Goal: Transaction & Acquisition: Purchase product/service

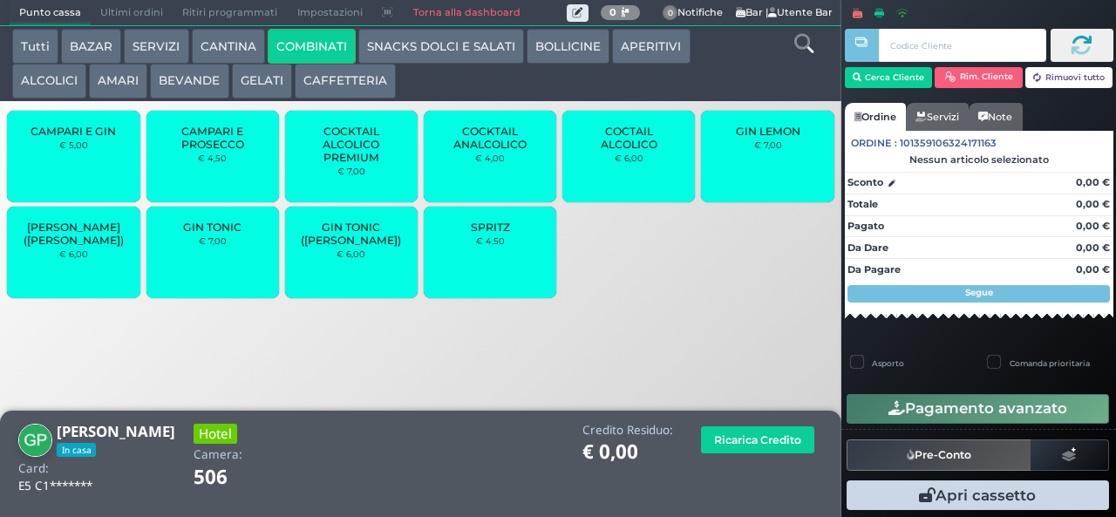
click at [506, 274] on div "SPRITZ € 4,50" at bounding box center [490, 253] width 133 height 92
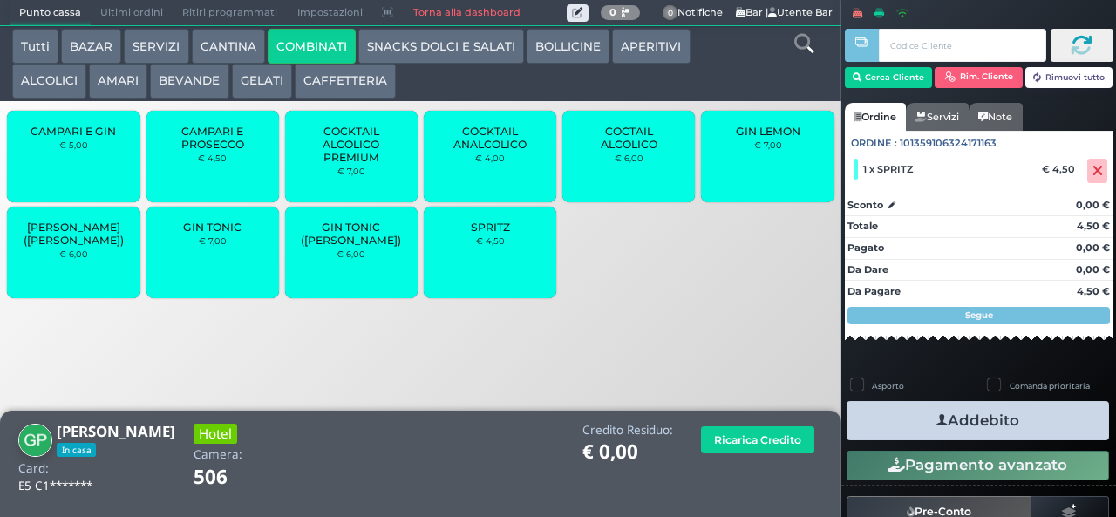
click at [489, 272] on div "SPRITZ € 4,50" at bounding box center [490, 253] width 133 height 92
click at [963, 421] on button "Addebito" at bounding box center [978, 420] width 263 height 39
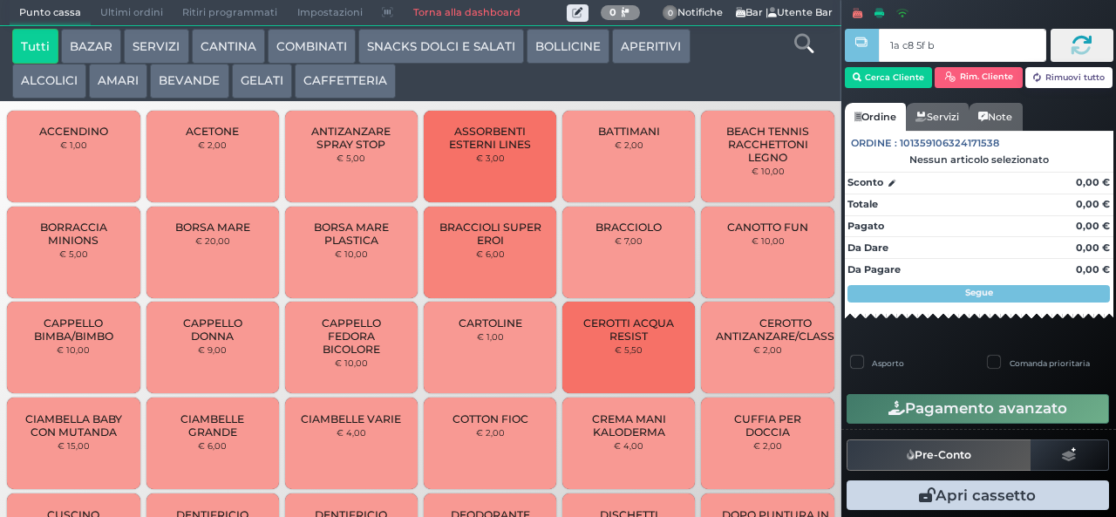
type input "1a c8 5f bb"
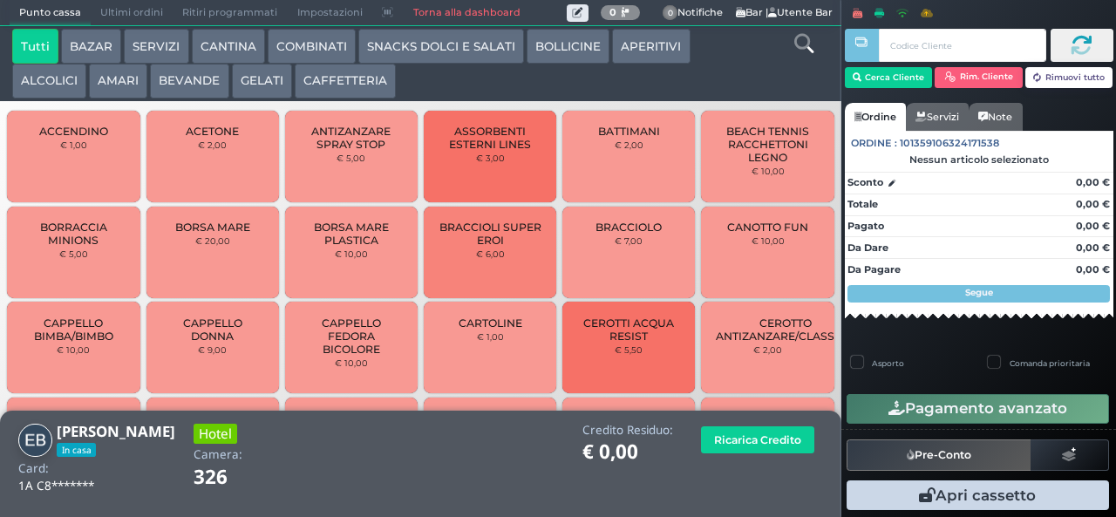
click at [122, 95] on button "AMARI" at bounding box center [118, 81] width 58 height 35
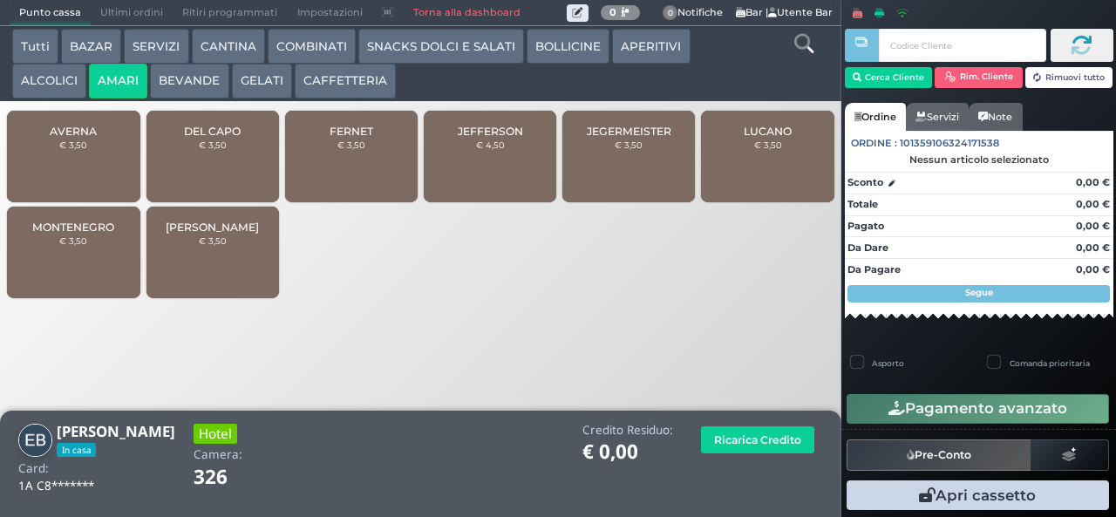
click at [627, 138] on span "JEGERMEISTER" at bounding box center [629, 131] width 85 height 13
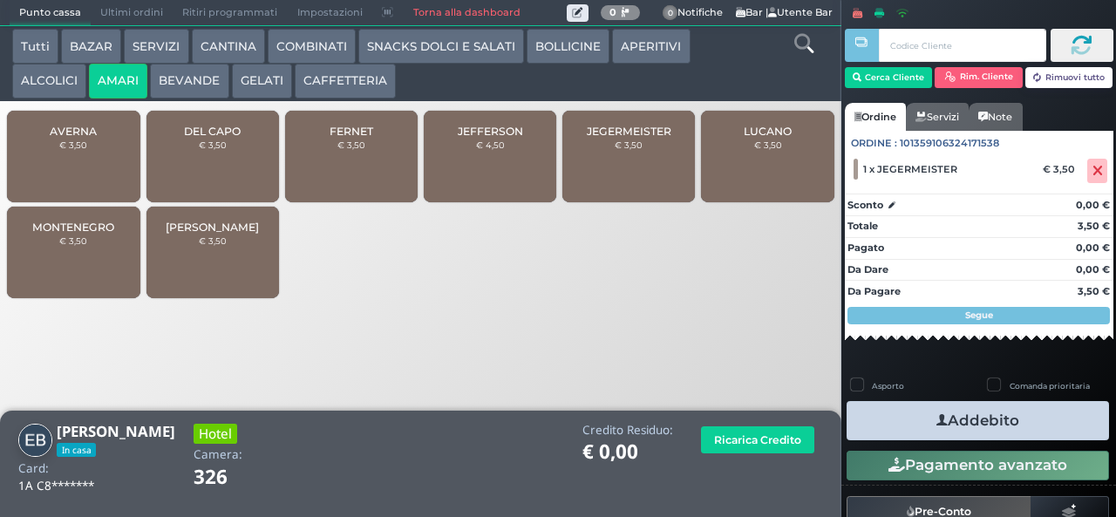
click at [617, 150] on small "€ 3,50" at bounding box center [629, 145] width 28 height 10
click at [33, 85] on button "ALCOLICI" at bounding box center [49, 81] width 74 height 35
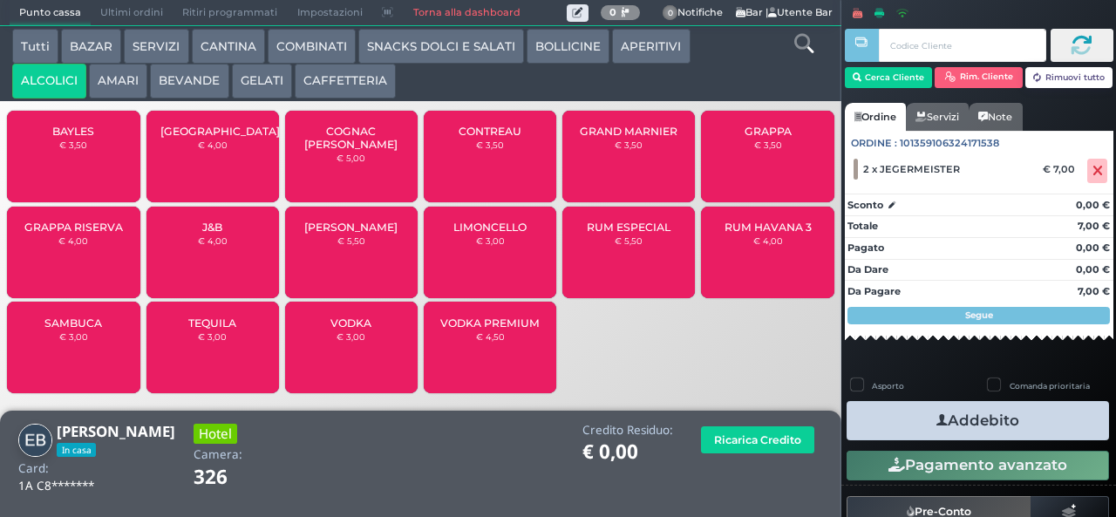
click at [63, 265] on div "GRAPPA RISERVA € 4,00" at bounding box center [73, 253] width 133 height 92
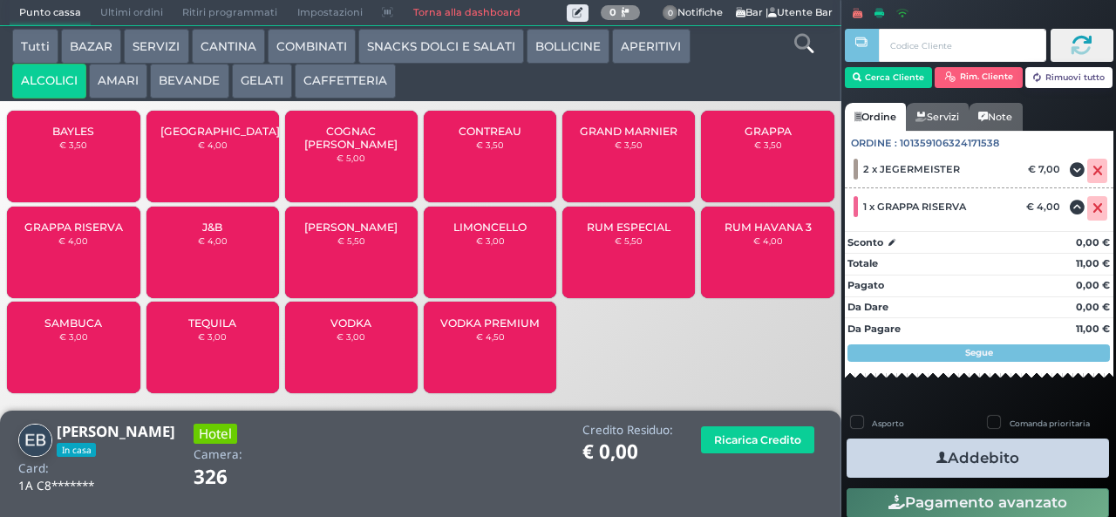
click at [68, 267] on div "GRAPPA RISERVA € 4,00" at bounding box center [73, 253] width 133 height 92
click at [911, 459] on button "Addebito" at bounding box center [978, 458] width 263 height 39
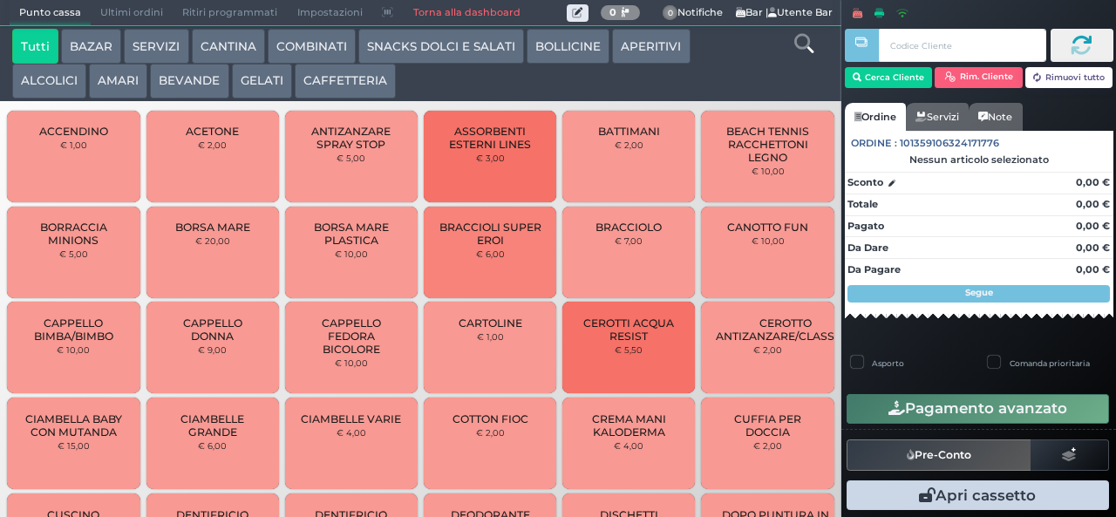
click at [39, 84] on button "ALCOLICI" at bounding box center [49, 81] width 74 height 35
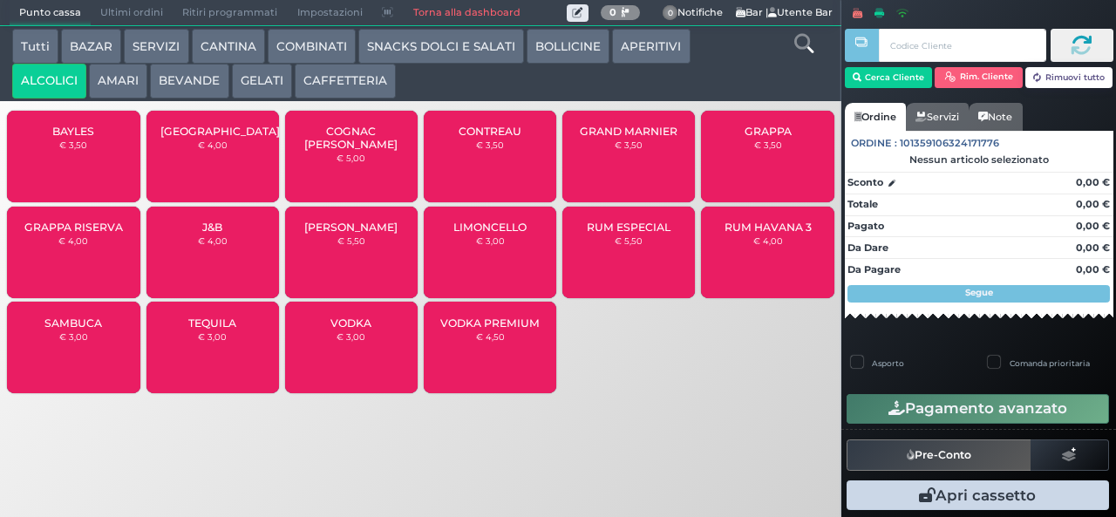
click at [115, 88] on button "AMARI" at bounding box center [118, 81] width 58 height 35
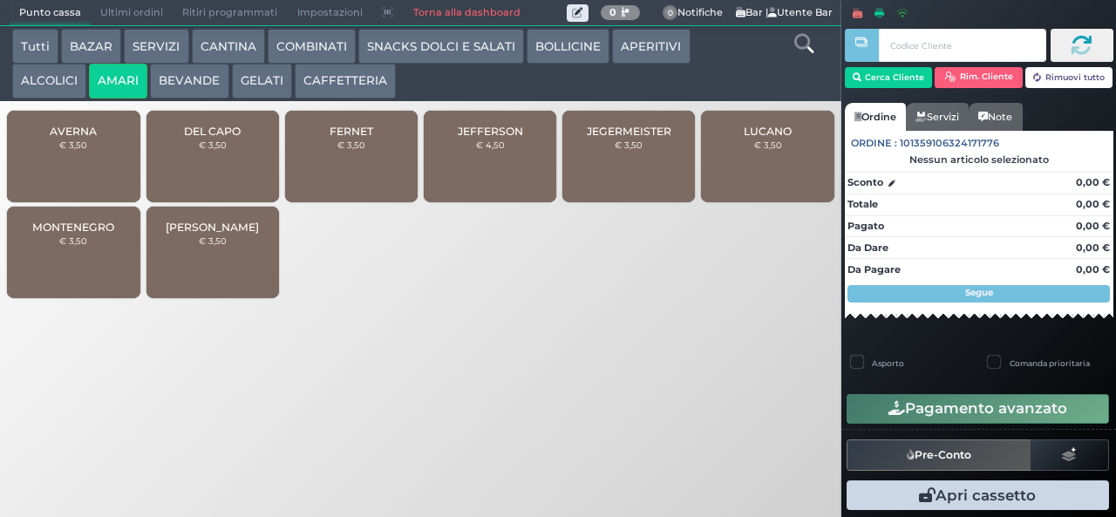
click at [176, 83] on button "BEVANDE" at bounding box center [189, 81] width 78 height 35
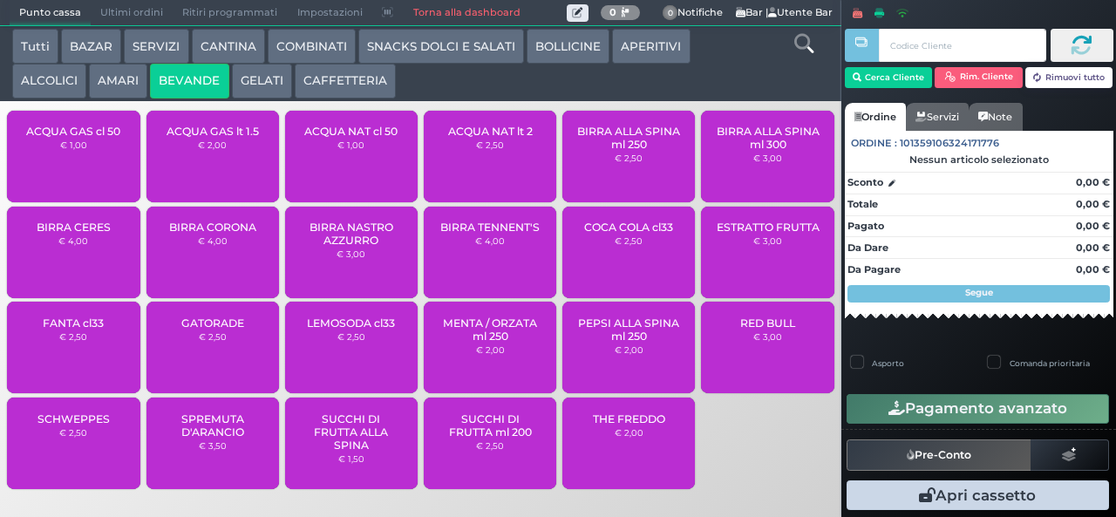
click at [114, 85] on button "AMARI" at bounding box center [118, 81] width 58 height 35
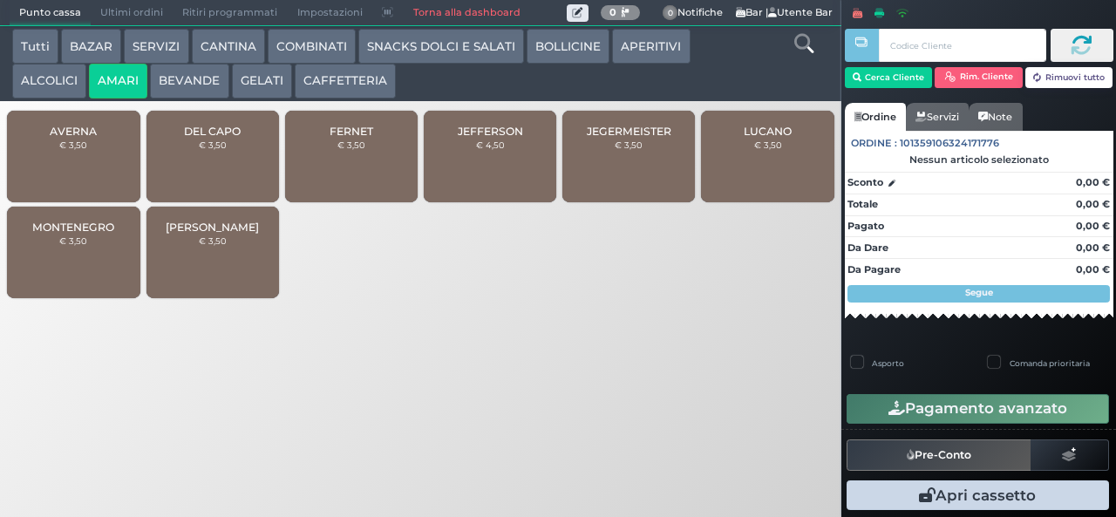
click at [38, 94] on button "ALCOLICI" at bounding box center [49, 81] width 74 height 35
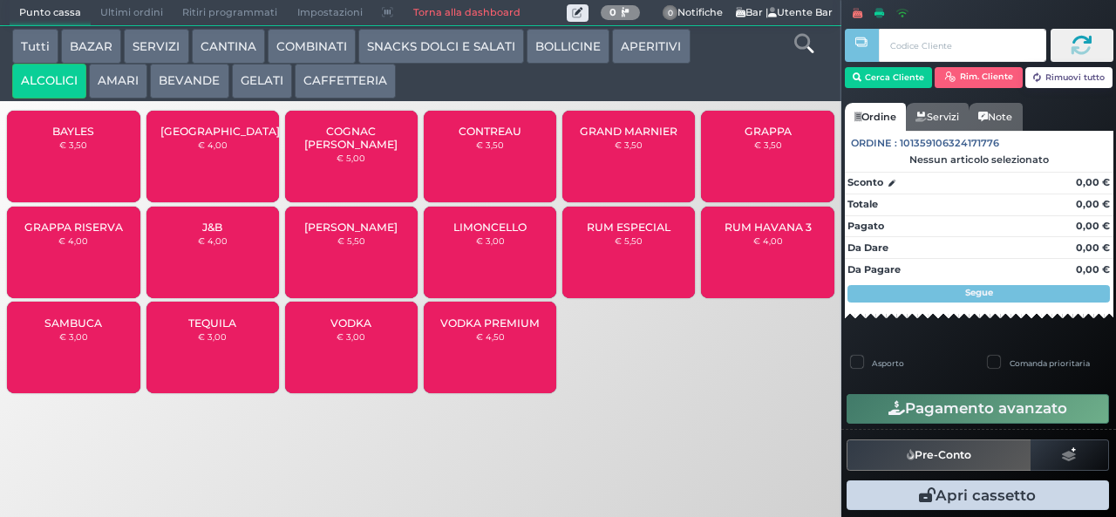
click at [118, 94] on button "AMARI" at bounding box center [118, 81] width 58 height 35
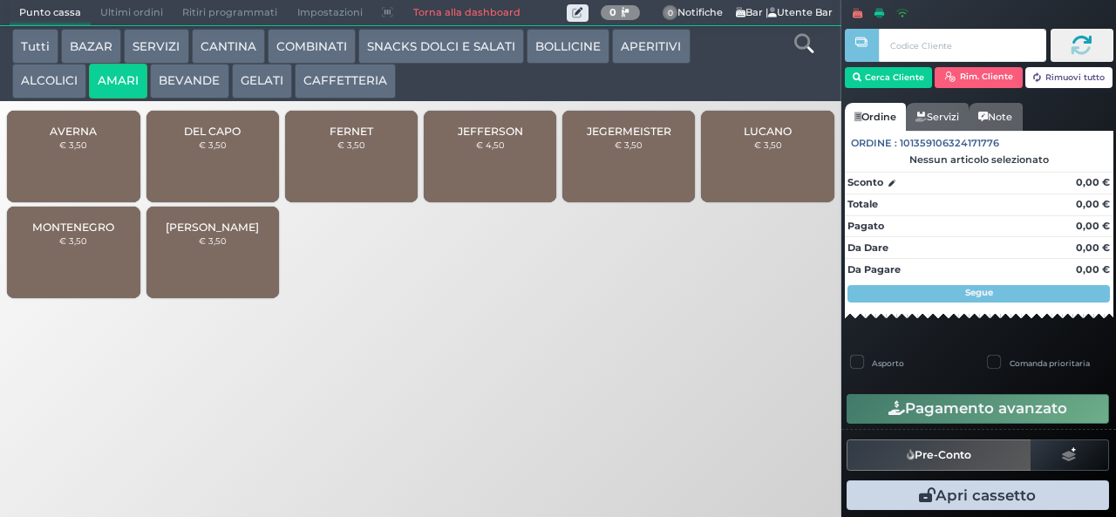
click at [31, 91] on button "ALCOLICI" at bounding box center [49, 81] width 74 height 35
